Goal: Task Accomplishment & Management: Complete application form

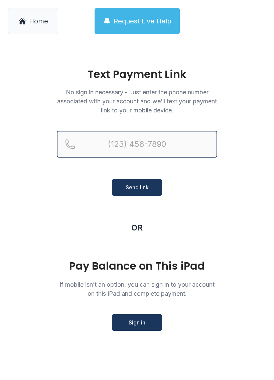
click at [113, 148] on input "Reservation phone number" at bounding box center [137, 144] width 161 height 27
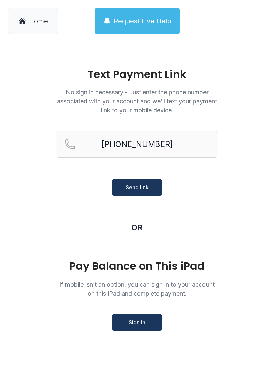
click at [129, 188] on span "Send link" at bounding box center [137, 187] width 23 height 8
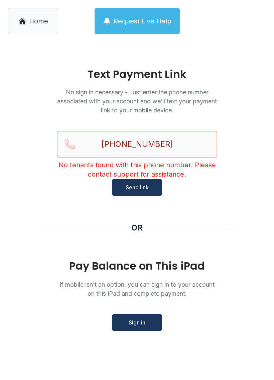
click at [176, 146] on input "[PHONE_NUMBER]" at bounding box center [137, 144] width 161 height 27
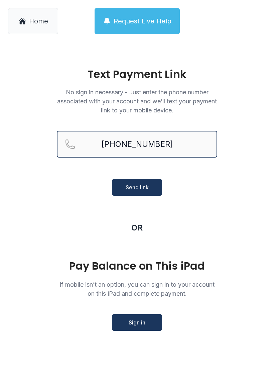
type input "[PHONE_NUMBER]"
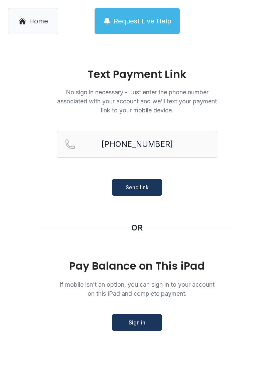
click at [132, 193] on button "Send link" at bounding box center [137, 187] width 50 height 17
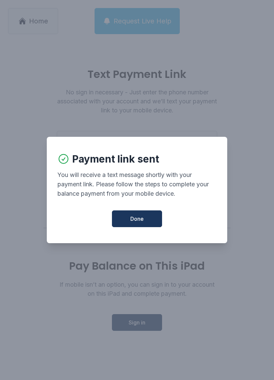
click at [128, 223] on button "Done" at bounding box center [137, 218] width 50 height 17
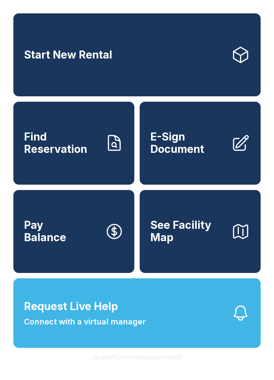
click at [172, 152] on span "E-Sign Document" at bounding box center [188, 143] width 76 height 24
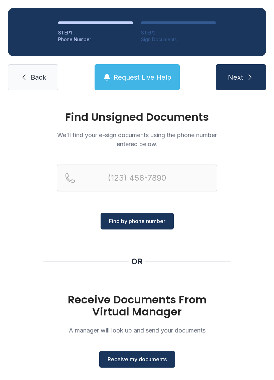
click at [155, 358] on span "Receive my documents" at bounding box center [137, 359] width 59 height 8
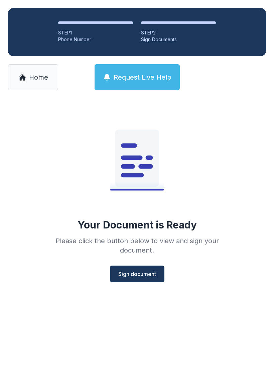
click at [140, 276] on span "Sign document" at bounding box center [137, 274] width 38 height 8
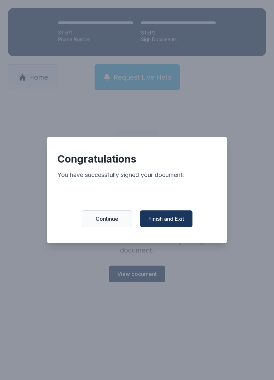
click at [163, 218] on span "Finish and Exit" at bounding box center [166, 219] width 36 height 8
